Goal: Task Accomplishment & Management: Manage account settings

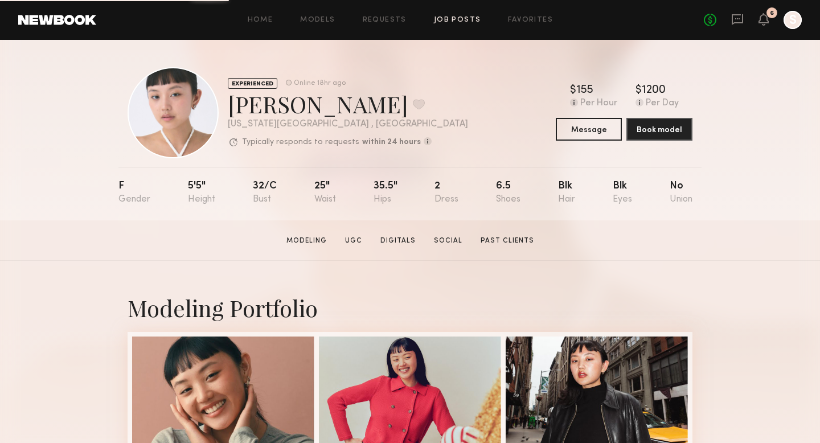
click at [443, 21] on link "Job Posts" at bounding box center [457, 20] width 47 height 7
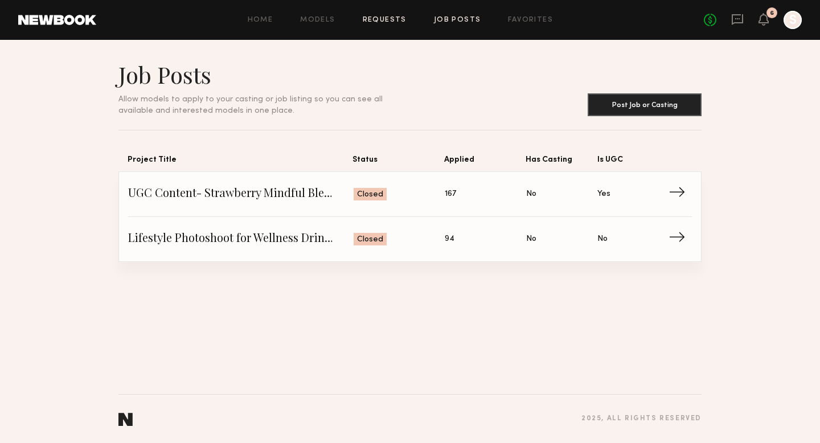
click at [376, 19] on link "Requests" at bounding box center [385, 20] width 44 height 7
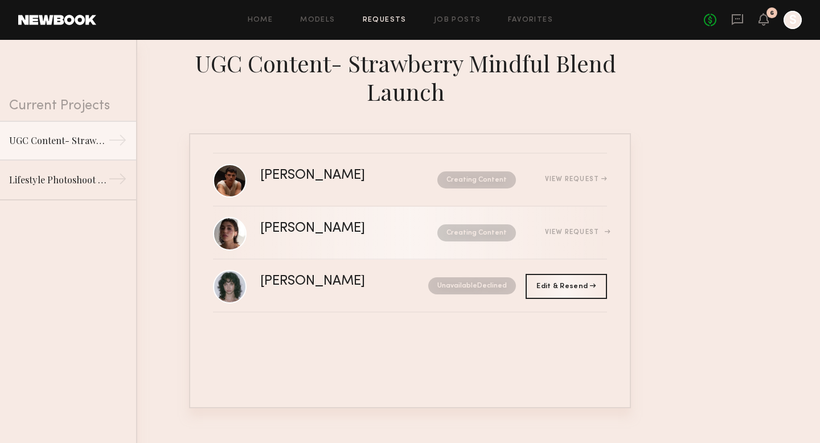
click at [563, 234] on div "View Request" at bounding box center [576, 232] width 62 height 7
